Goal: Task Accomplishment & Management: Use online tool/utility

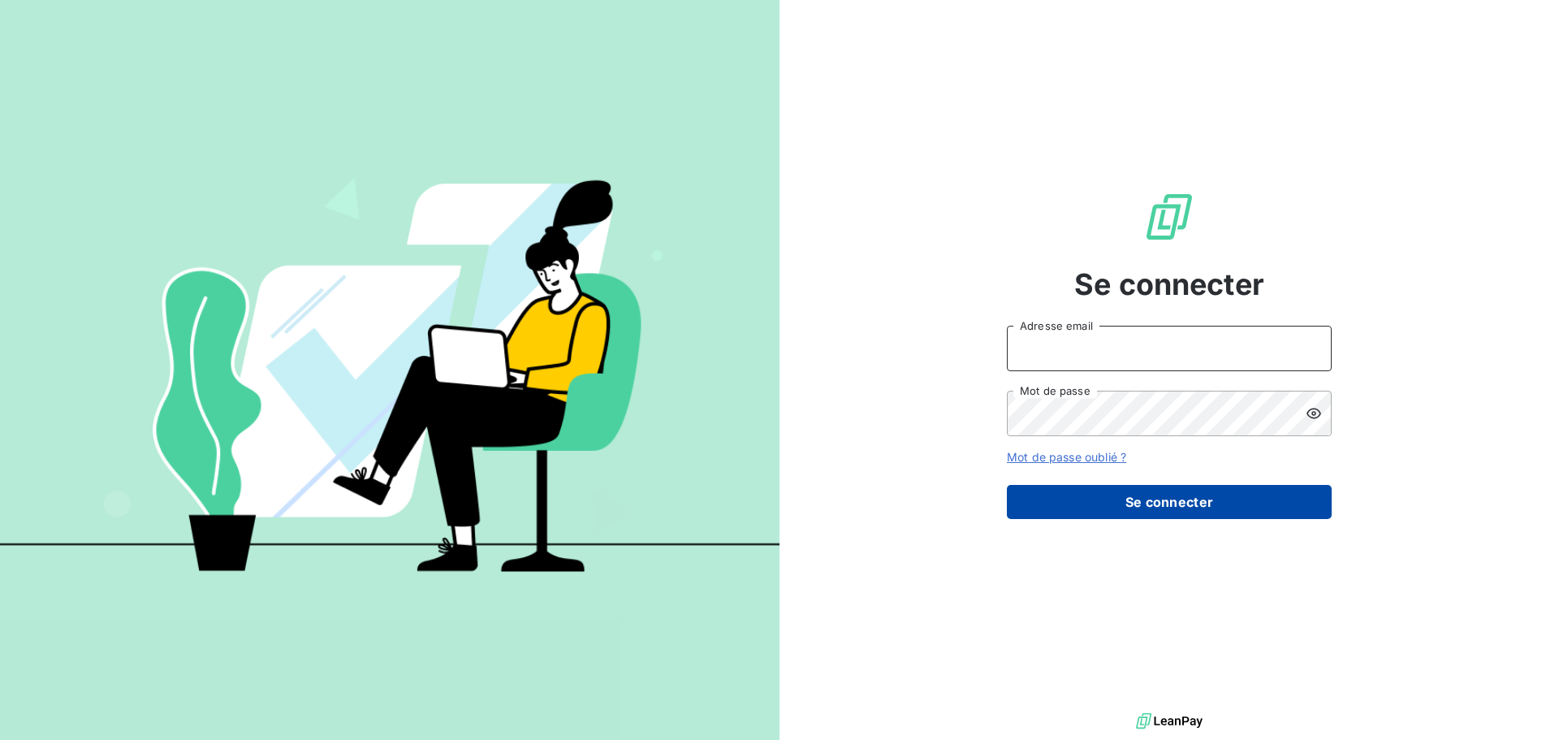
type input "[PERSON_NAME][EMAIL_ADDRESS][DOMAIN_NAME]"
click at [1090, 504] on button "Se connecter" at bounding box center [1169, 502] width 325 height 34
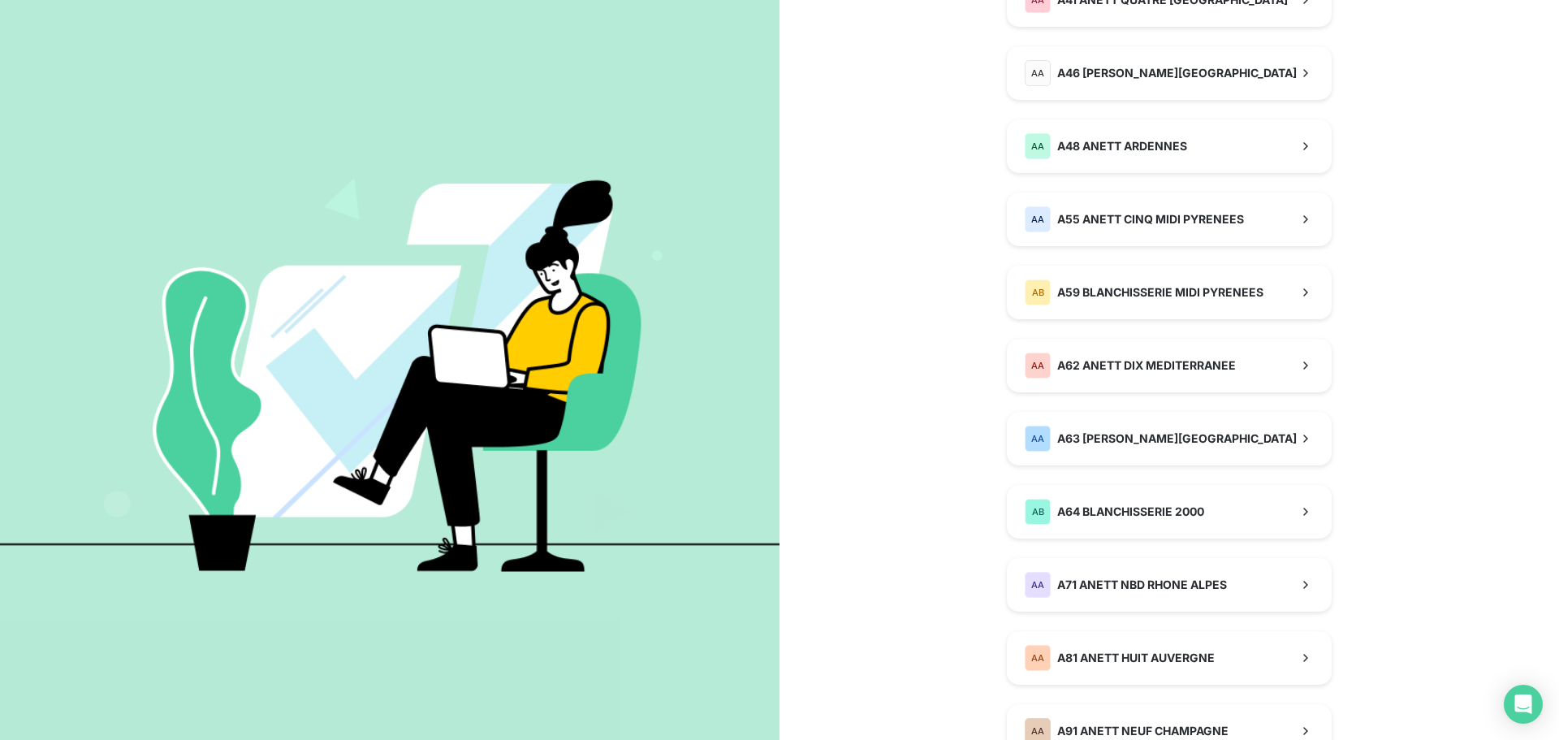
scroll to position [812, 0]
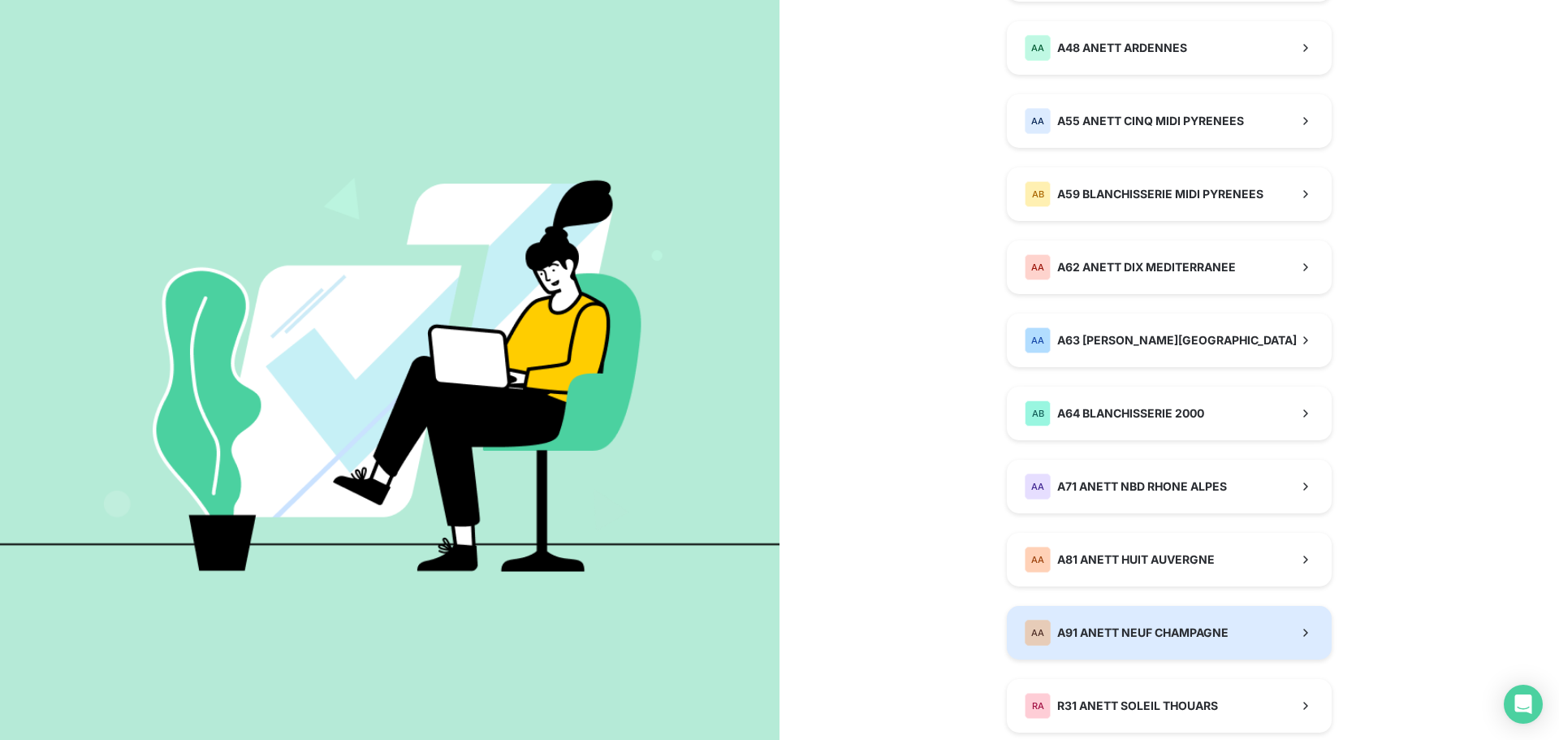
click at [1089, 622] on div "AA A91 ANETT NEUF CHAMPAGNE" at bounding box center [1127, 633] width 204 height 26
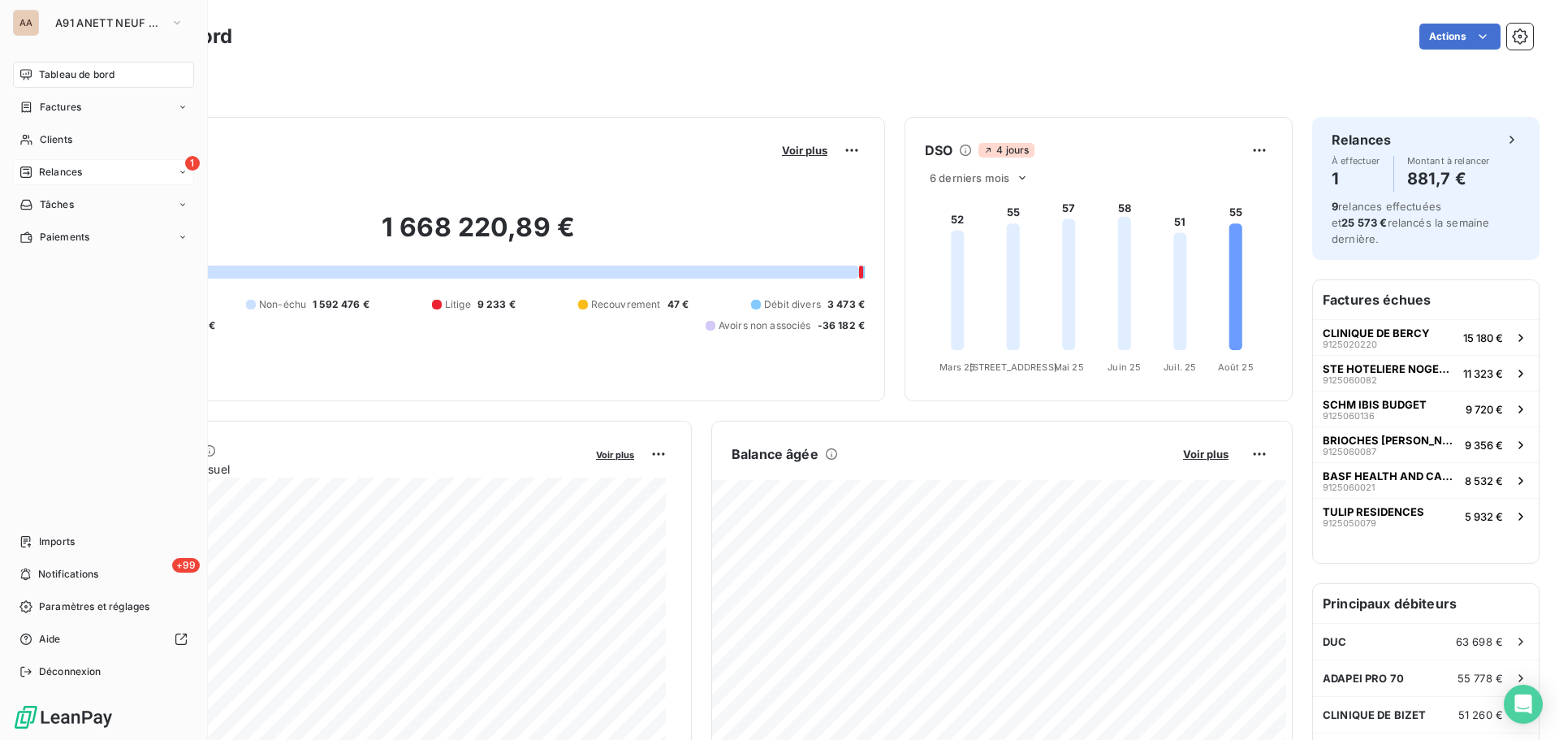
click at [46, 171] on span "Relances" at bounding box center [60, 172] width 43 height 15
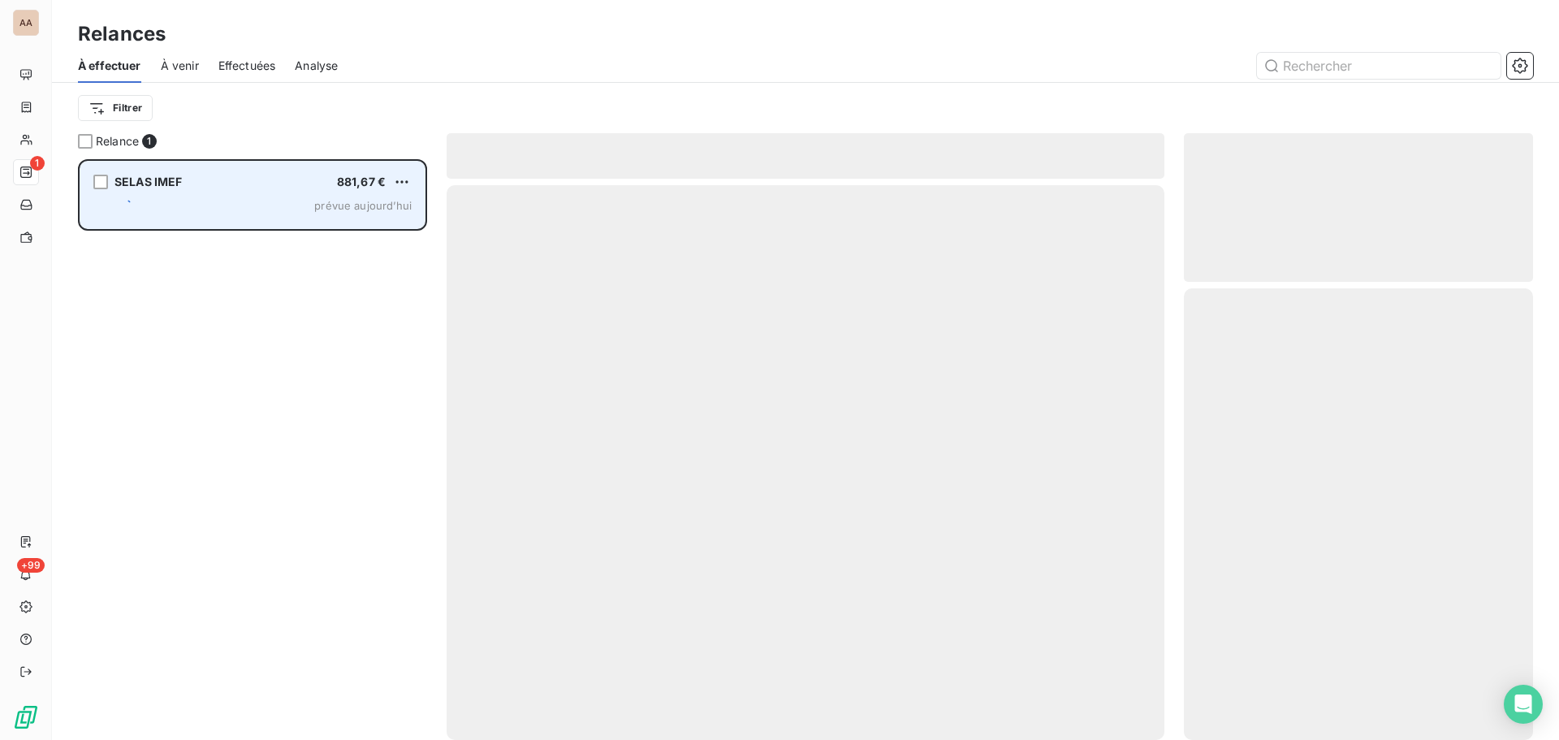
scroll to position [569, 337]
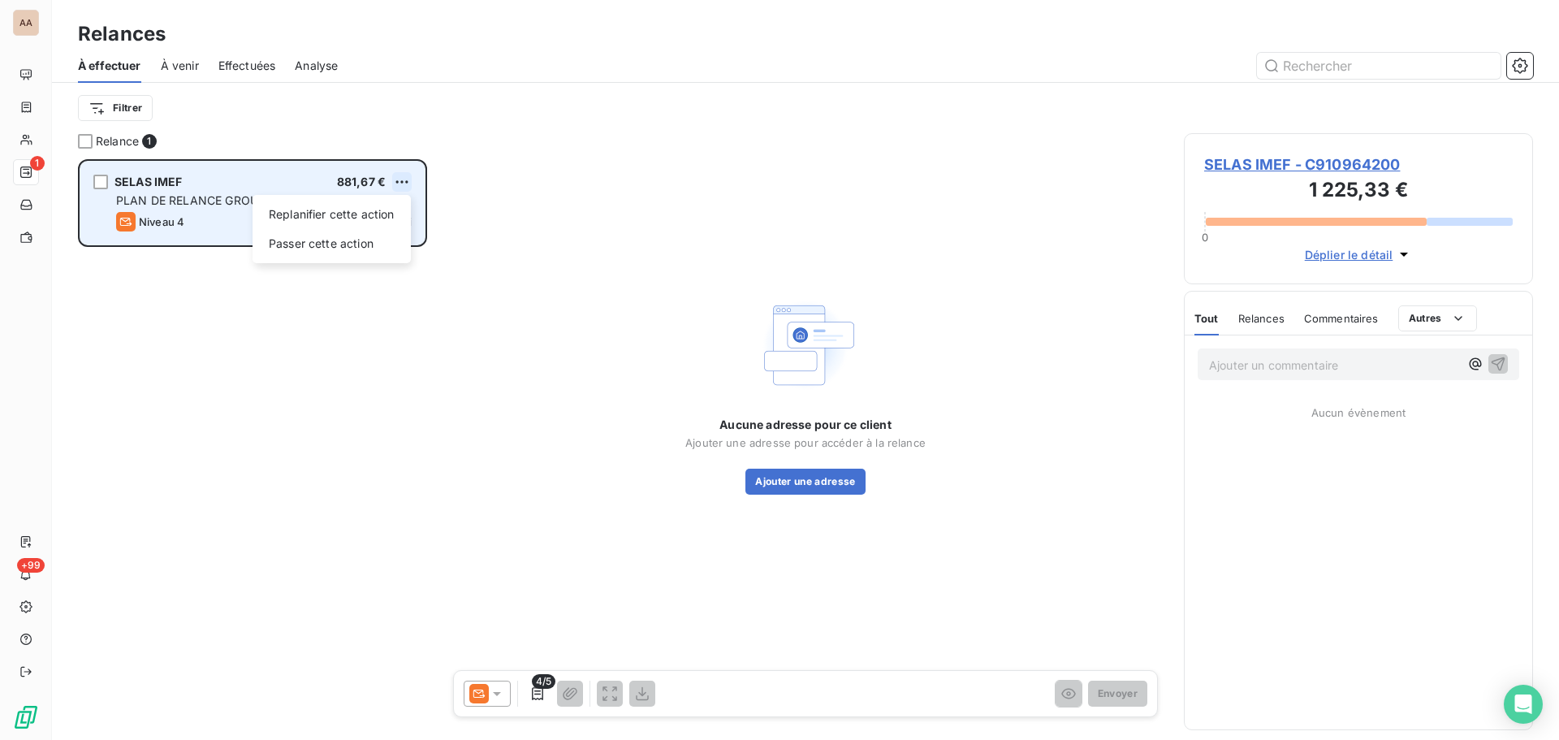
click at [400, 179] on html "AA 1 +99 Relances À effectuer À venir Effectuées Analyse Filtrer Relance 1 SELA…" at bounding box center [779, 370] width 1559 height 740
click at [315, 216] on div "Replanifier cette action" at bounding box center [331, 214] width 145 height 26
select select "7"
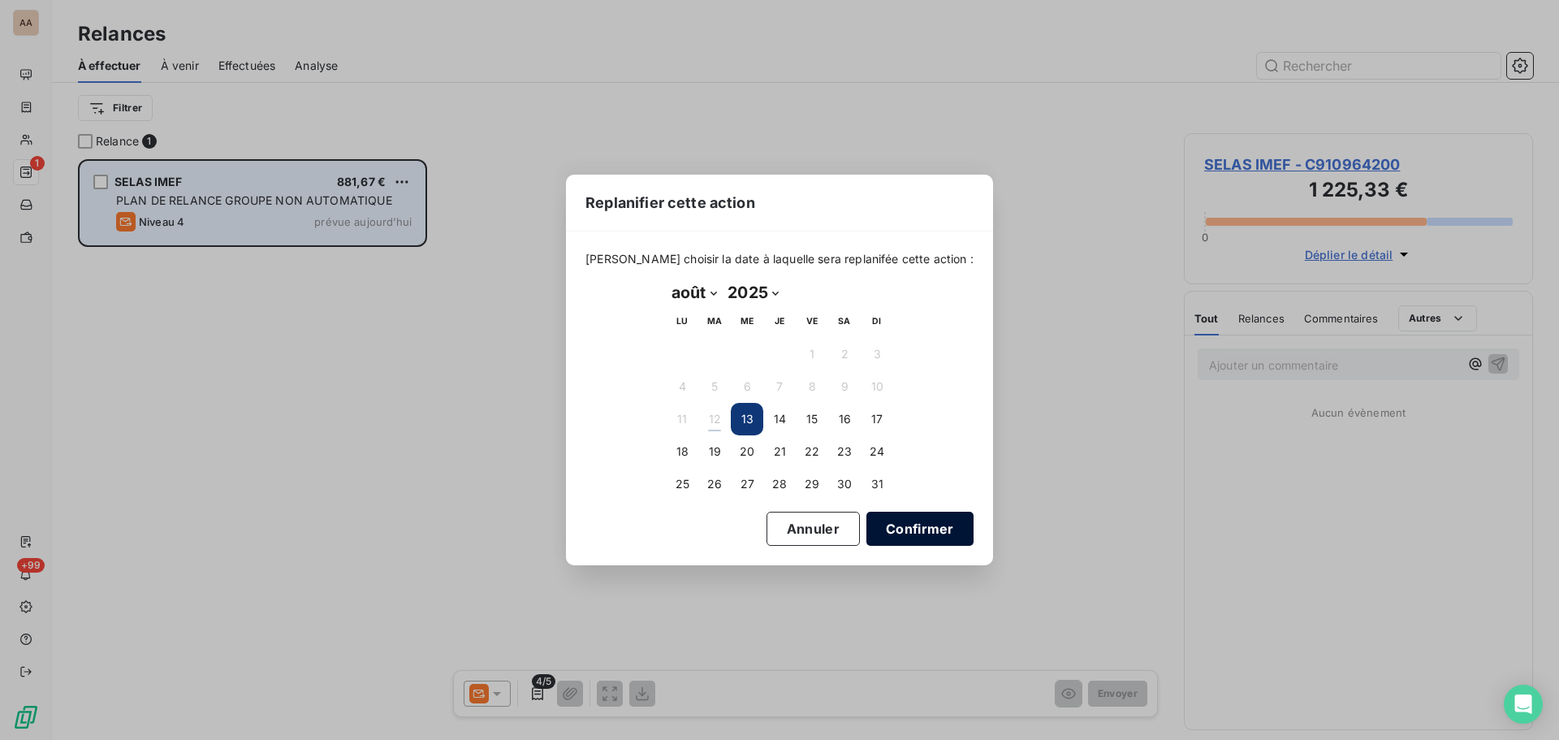
click at [885, 520] on button "Confirmer" at bounding box center [920, 529] width 107 height 34
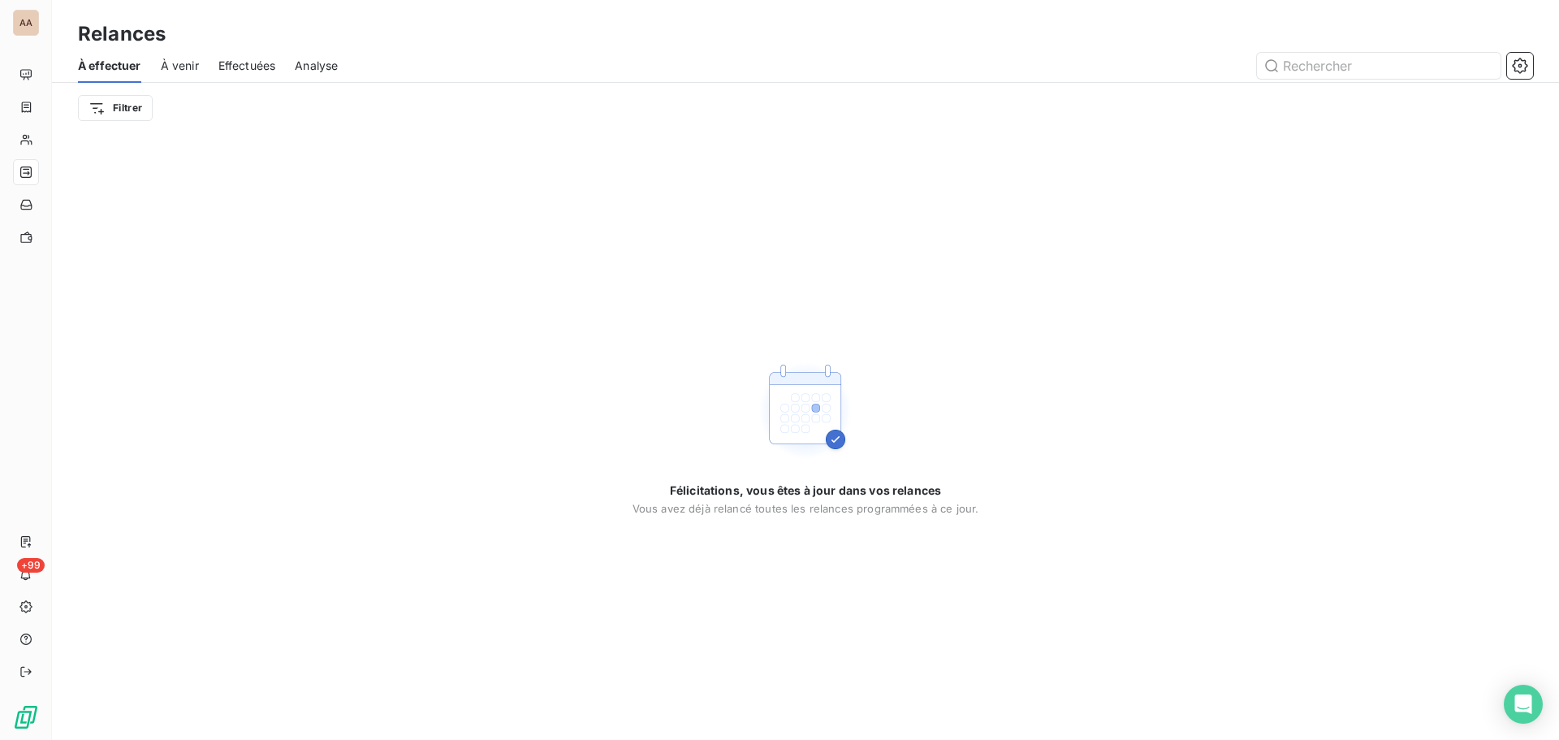
click at [184, 69] on span "À venir" at bounding box center [180, 66] width 38 height 16
